Goal: Check status: Check status

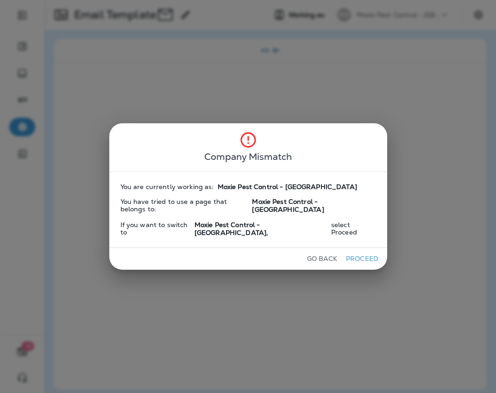
click at [351, 251] on button "Proceed" at bounding box center [362, 258] width 35 height 14
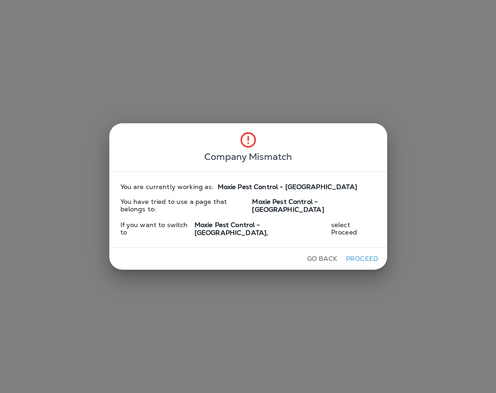
click at [351, 251] on button "Proceed" at bounding box center [362, 258] width 35 height 14
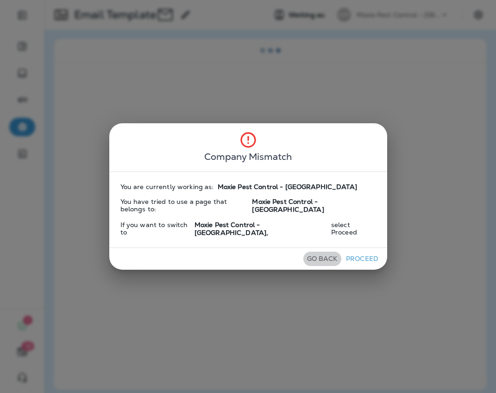
click at [319, 251] on button "Go Back" at bounding box center [322, 258] width 38 height 14
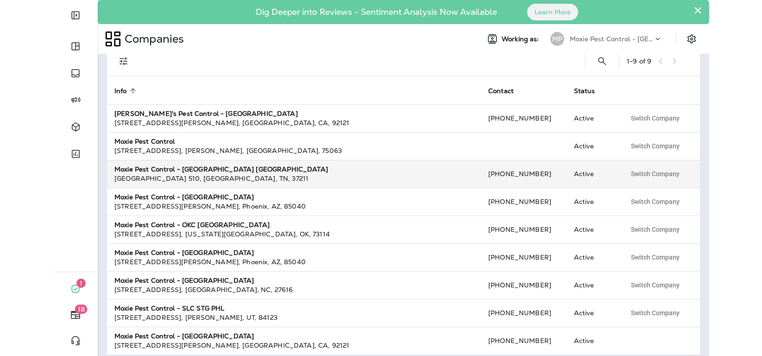
scroll to position [25, 0]
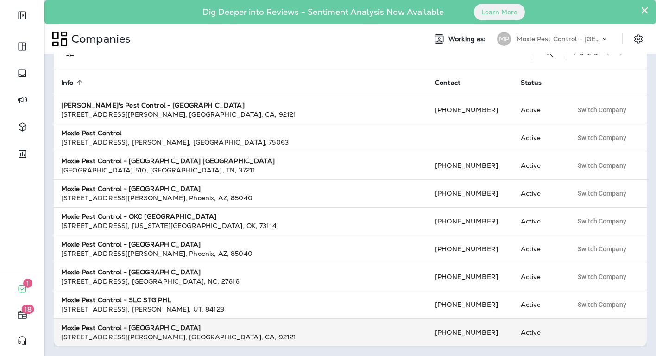
click at [100, 325] on strong "Moxie Pest Control - [GEOGRAPHIC_DATA]" at bounding box center [130, 327] width 139 height 8
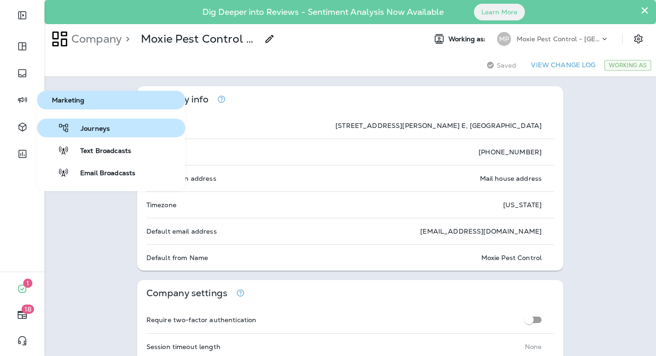
click at [102, 125] on span "Journeys" at bounding box center [89, 129] width 40 height 9
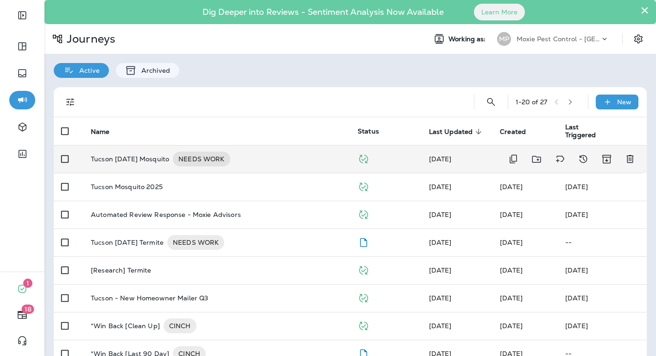
click at [133, 155] on p "Tucson August 2025 Mosquito" at bounding box center [130, 158] width 78 height 15
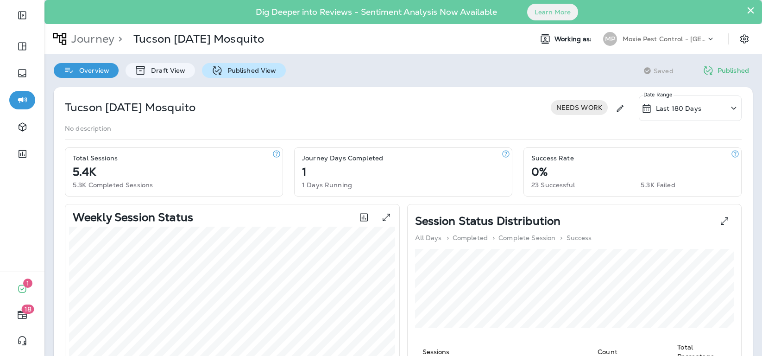
click at [242, 73] on p "Published View" at bounding box center [250, 70] width 54 height 7
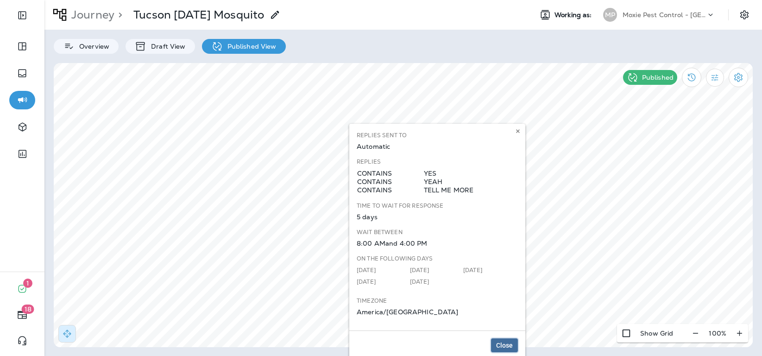
click at [510, 342] on span "Close" at bounding box center [504, 345] width 17 height 6
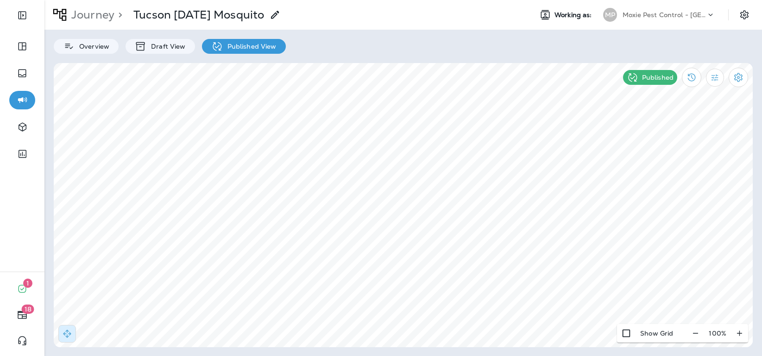
select select "*"
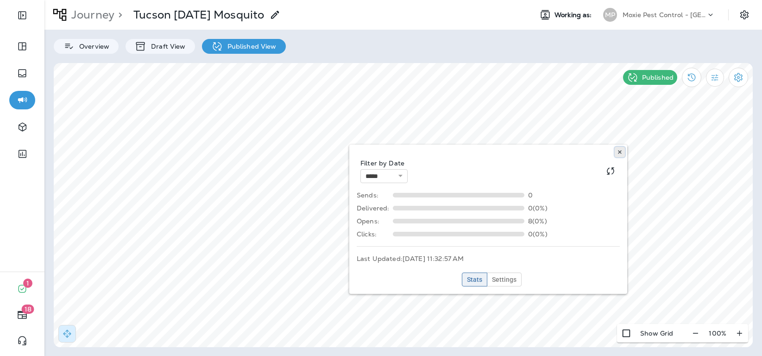
click at [617, 150] on icon at bounding box center [620, 152] width 6 height 6
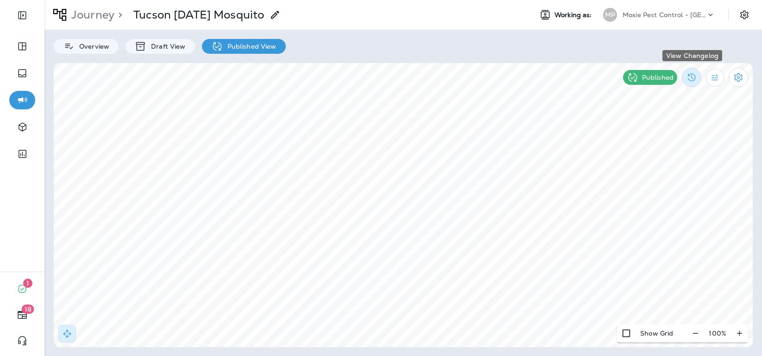
click at [655, 81] on icon "View Changelog" at bounding box center [692, 78] width 8 height 8
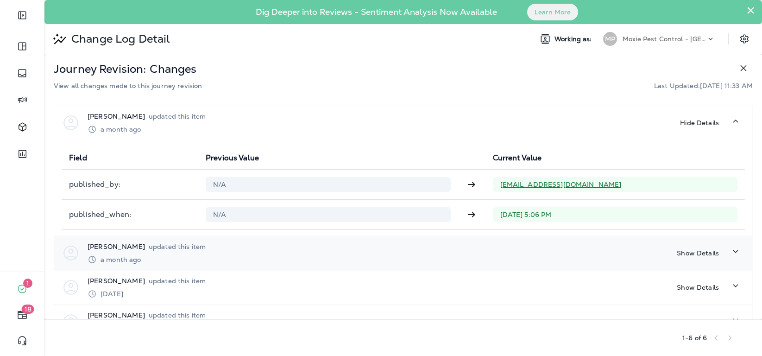
click at [655, 249] on icon "button" at bounding box center [735, 251] width 11 height 12
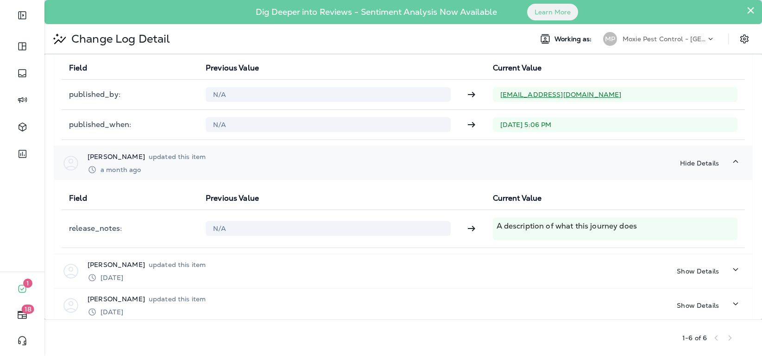
scroll to position [171, 0]
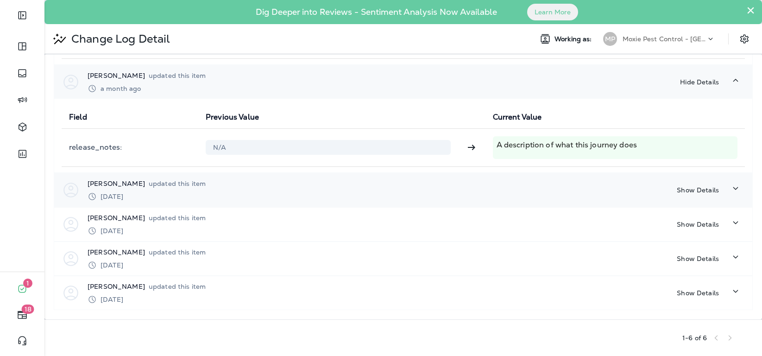
click at [655, 188] on icon "button" at bounding box center [735, 188] width 5 height 3
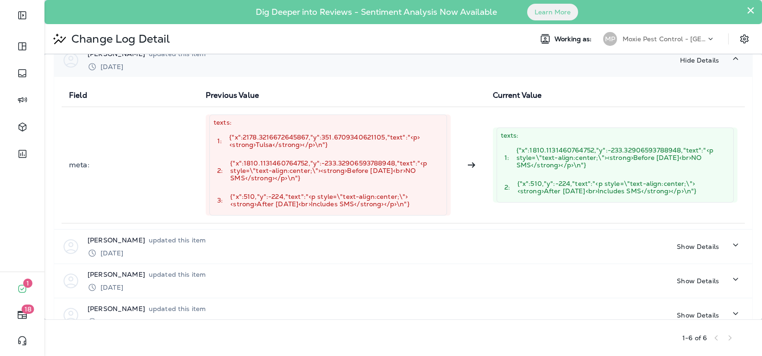
scroll to position [301, 0]
